Goal: Register for event/course

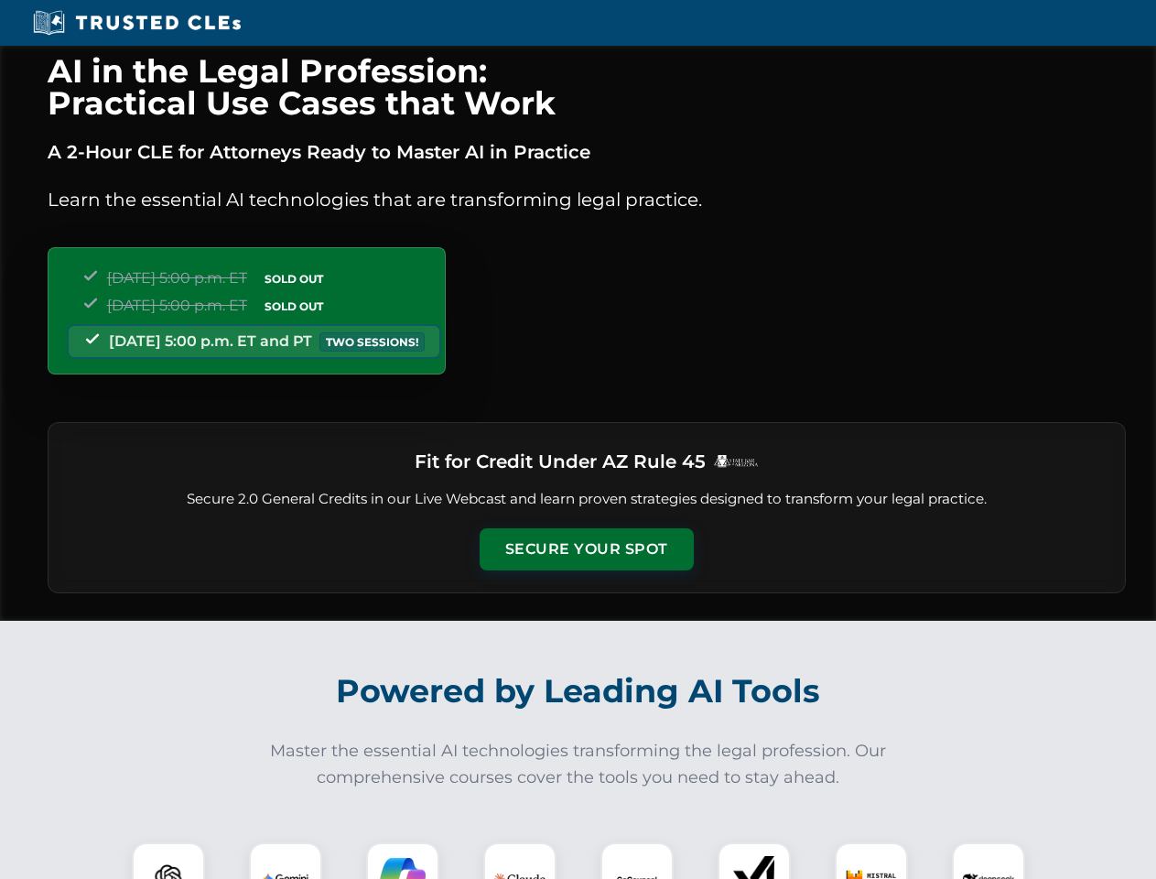
click at [586, 549] on button "Secure Your Spot" at bounding box center [587, 549] width 214 height 42
click at [168, 861] on img at bounding box center [168, 878] width 53 height 53
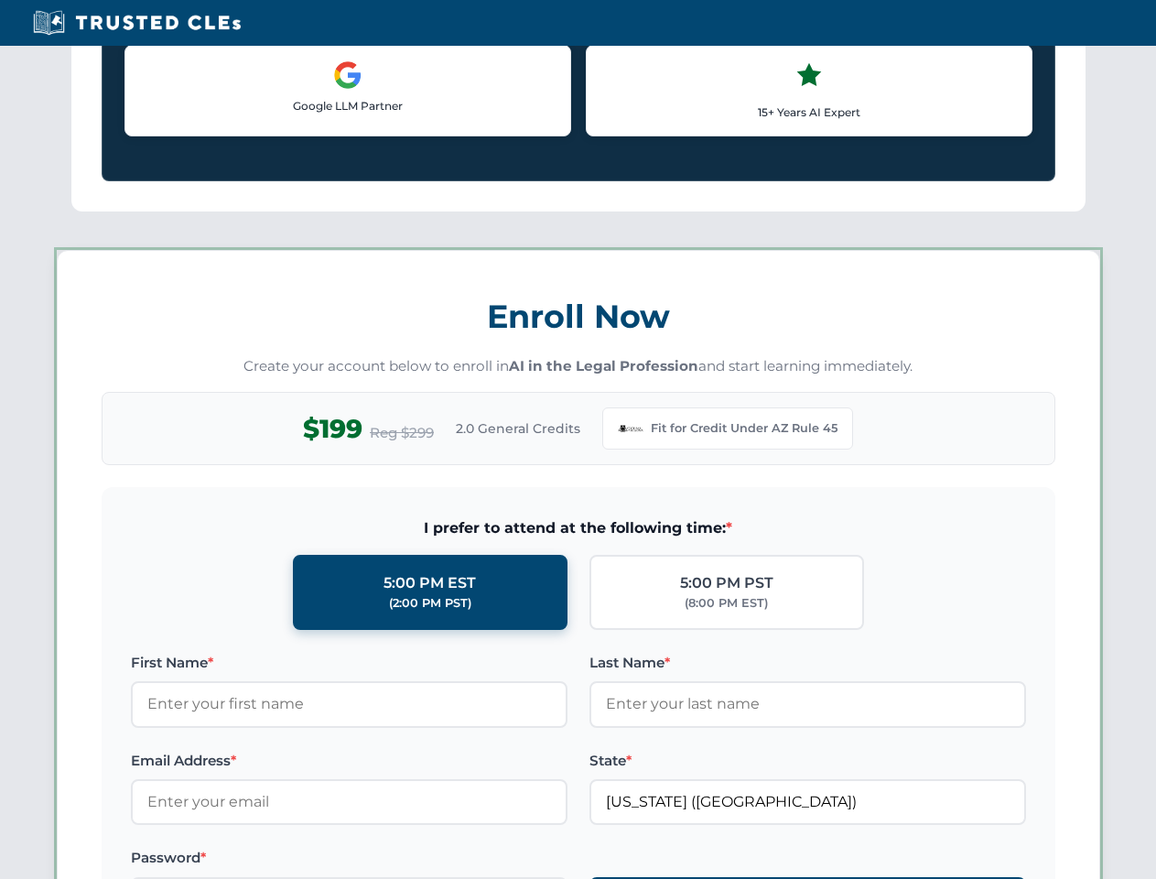
click at [403, 861] on label "Password *" at bounding box center [349, 858] width 437 height 22
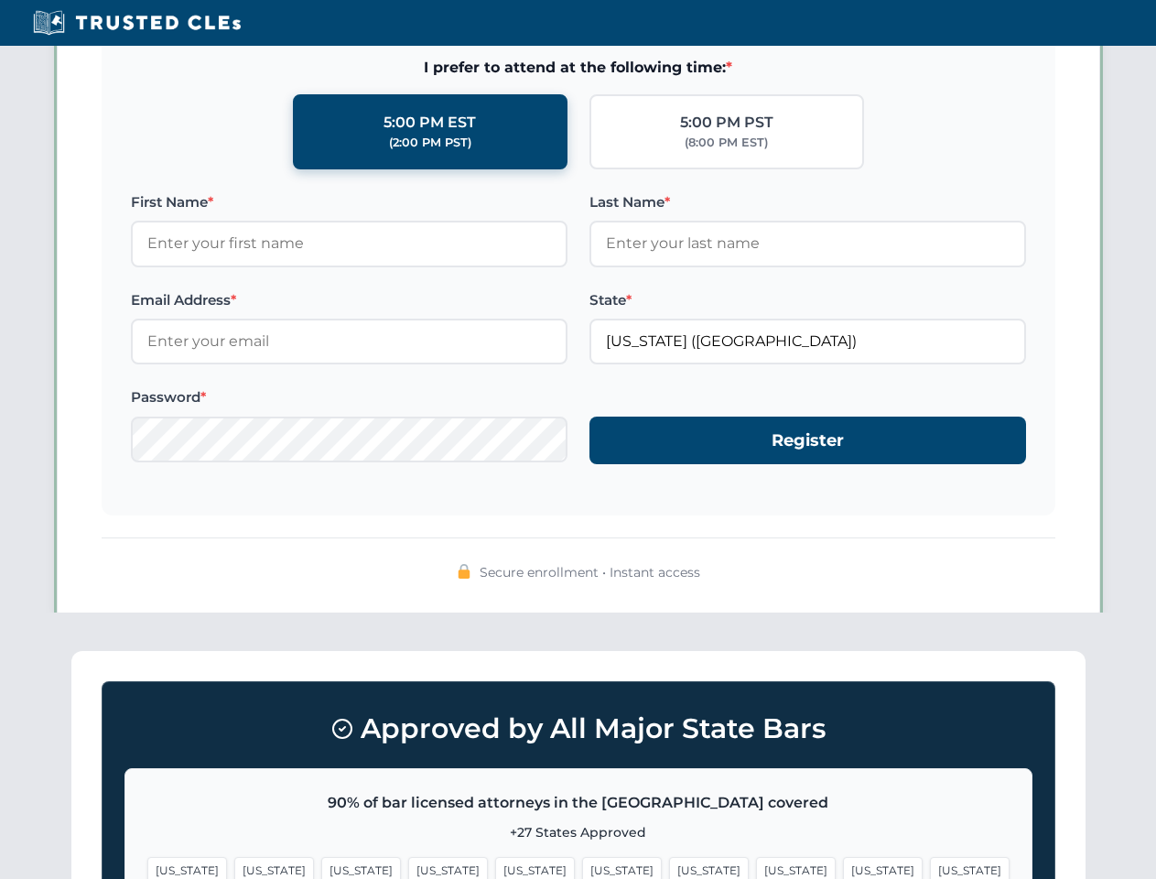
click at [843, 861] on span "[US_STATE]" at bounding box center [883, 870] width 80 height 27
